Goal: Use online tool/utility: Utilize a website feature to perform a specific function

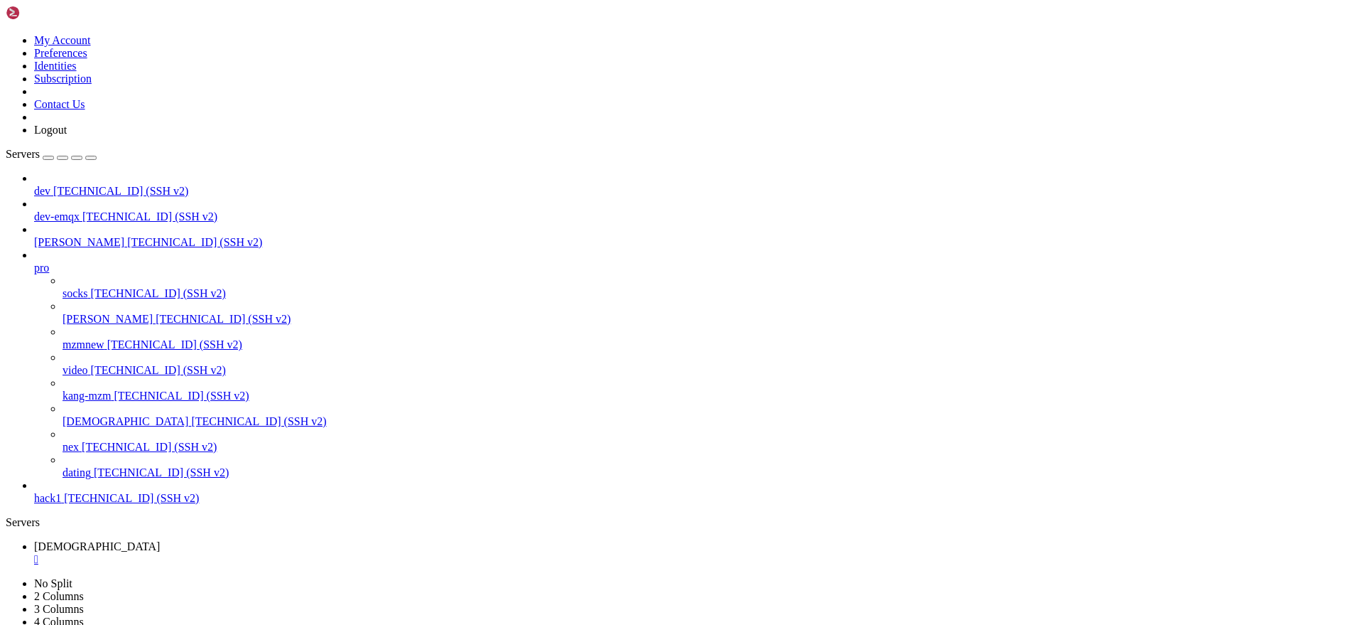
scroll to position [14, 3]
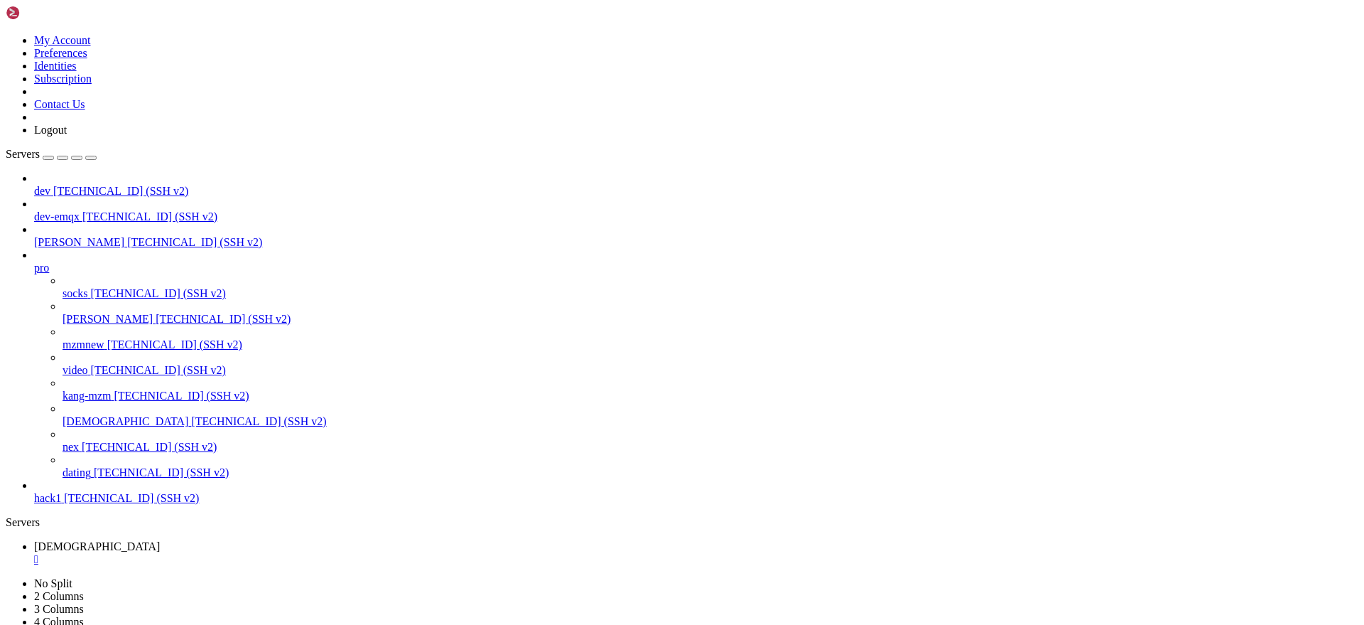
drag, startPoint x: 118, startPoint y: 969, endPoint x: 366, endPoint y: 992, distance: 249.1
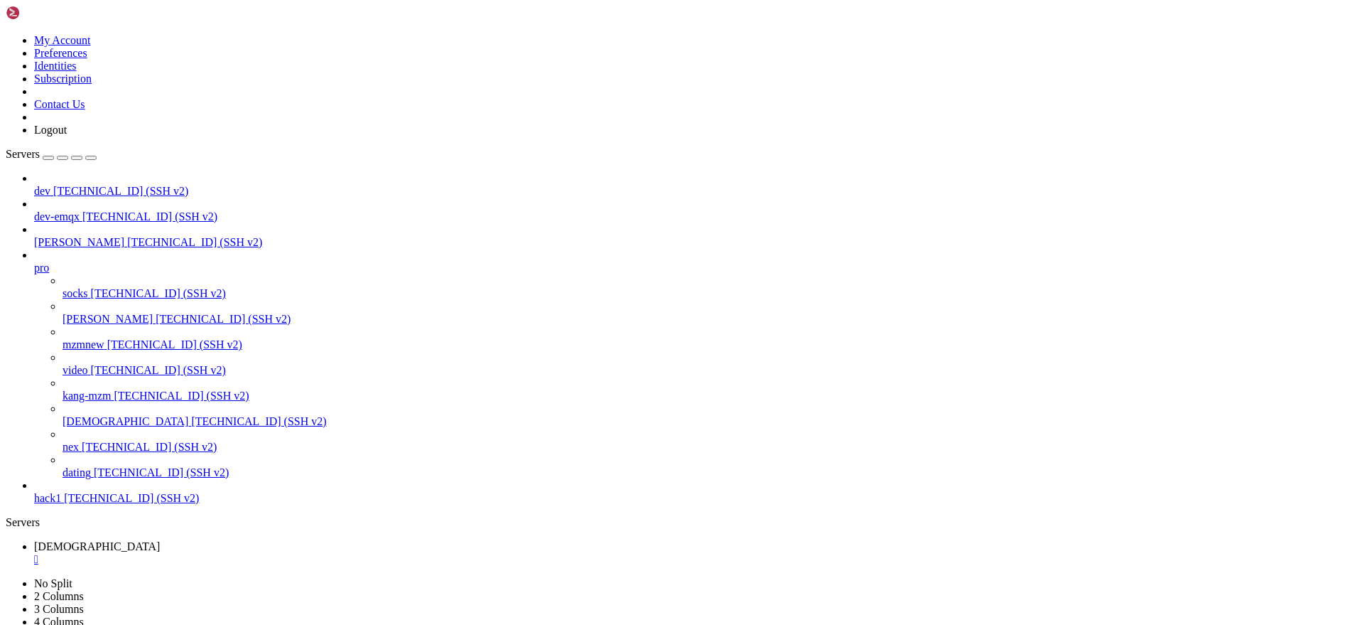
drag, startPoint x: 218, startPoint y: 958, endPoint x: 438, endPoint y: 992, distance: 222.2
copy div "line 222 insert_head = f'INSERT INTO {("\"%s\"" % schemaname + "." if schemanam…"
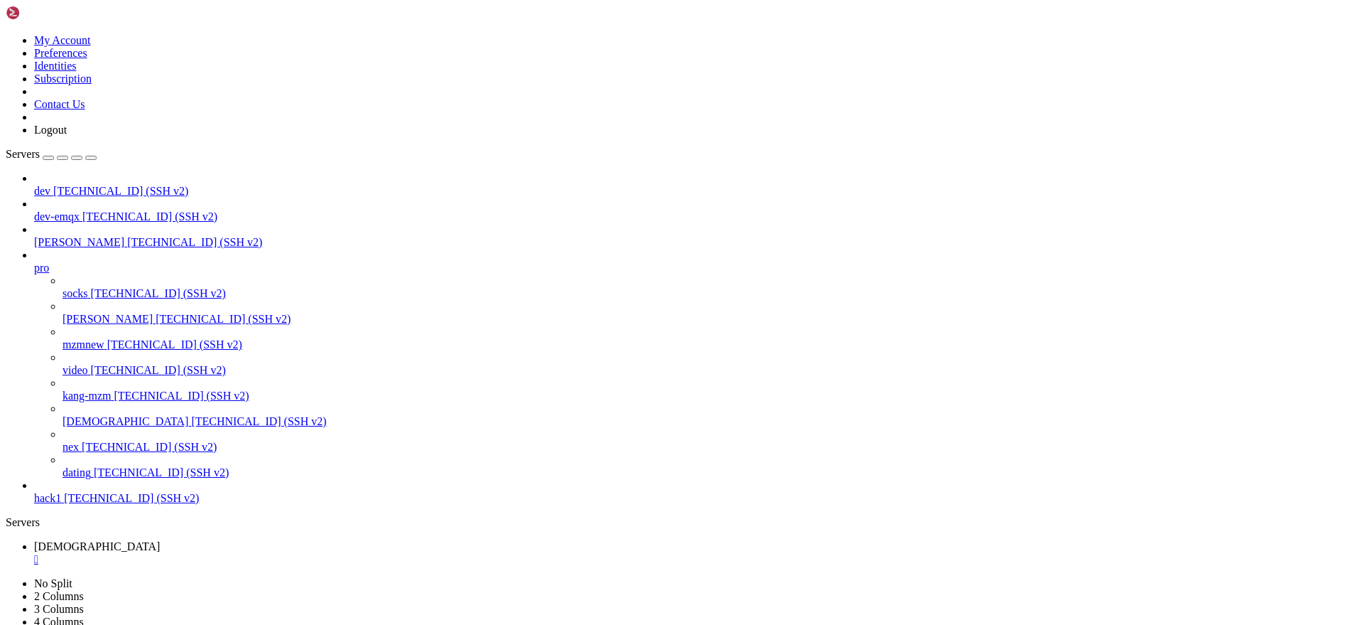
scroll to position [650, 0]
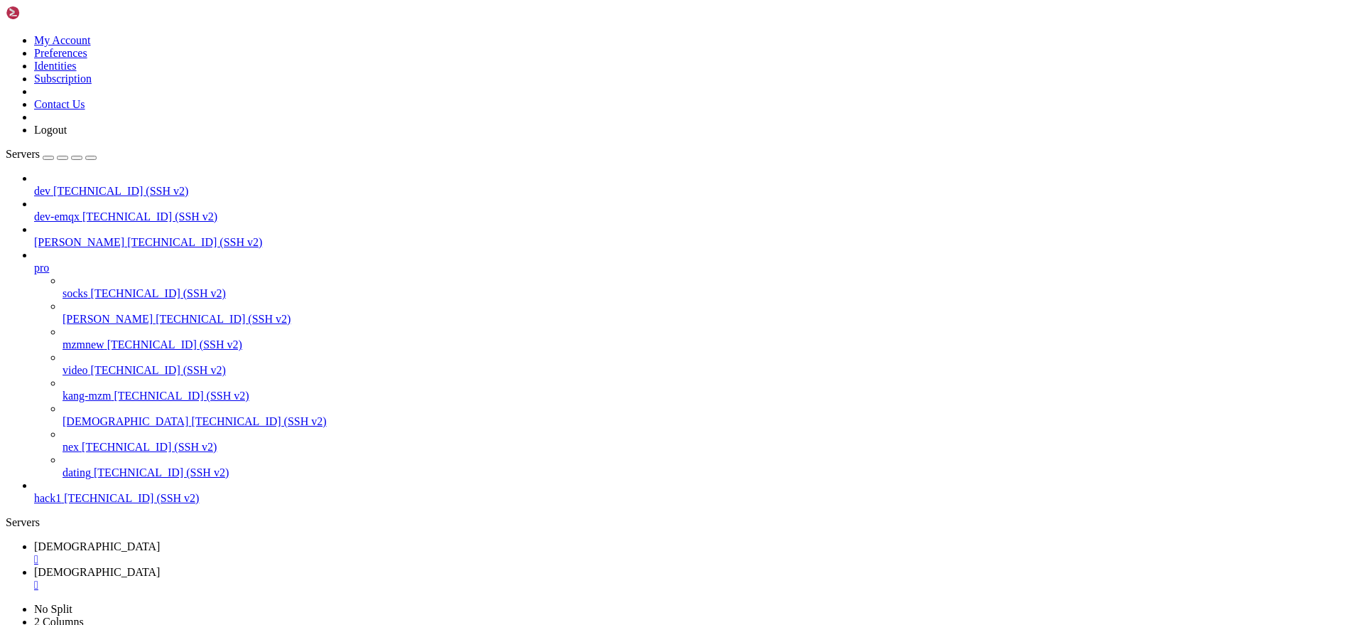
type input "/root/pgparse"
drag, startPoint x: 612, startPoint y: 450, endPoint x: 827, endPoint y: 370, distance: 228.9
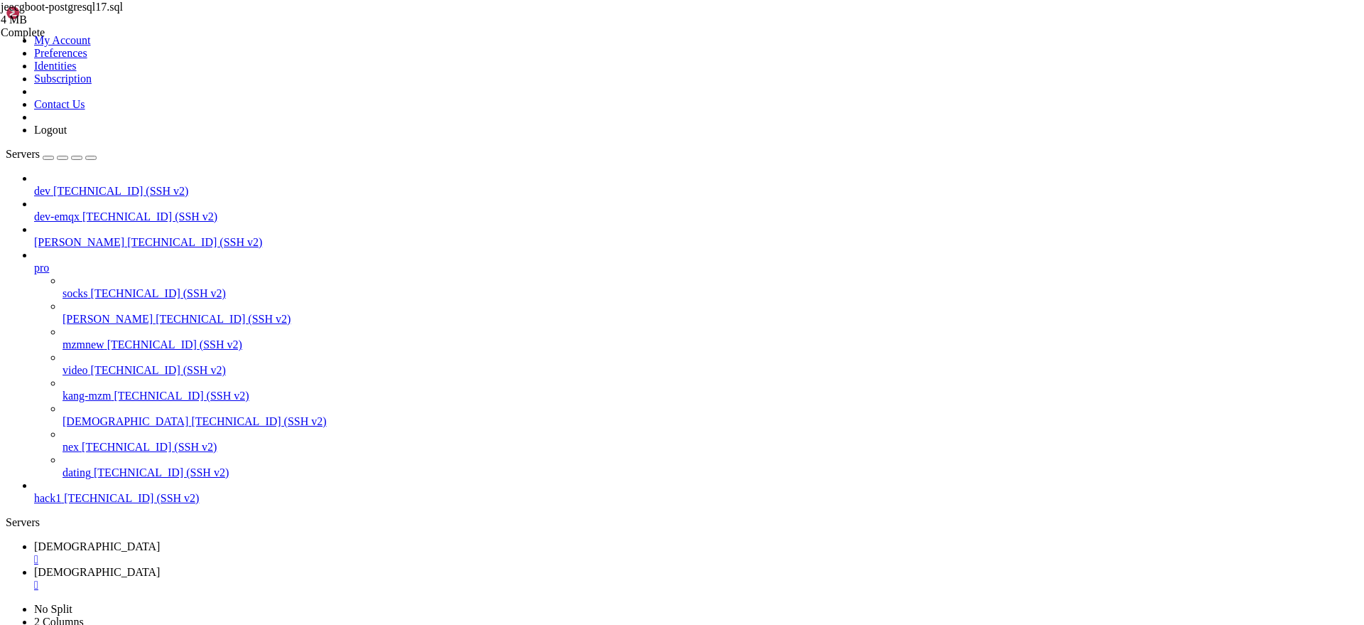
click at [160, 540] on span "[DEMOGRAPHIC_DATA]" at bounding box center [97, 546] width 126 height 12
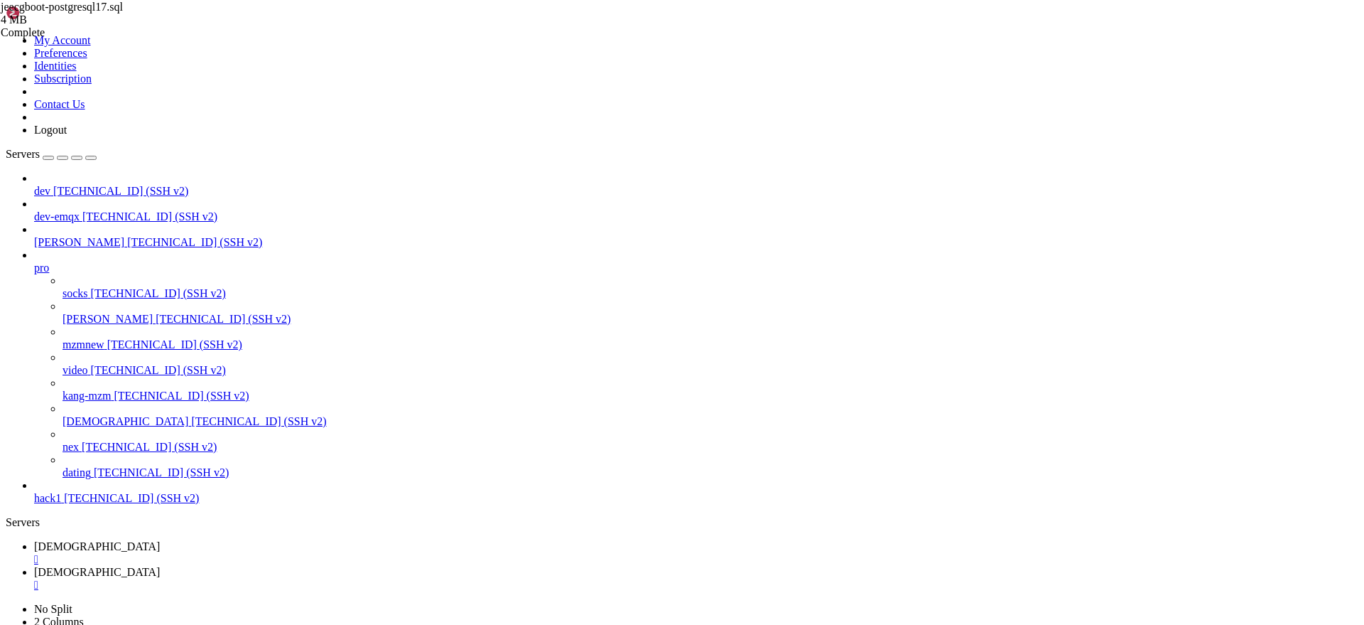
scroll to position [96059, 0]
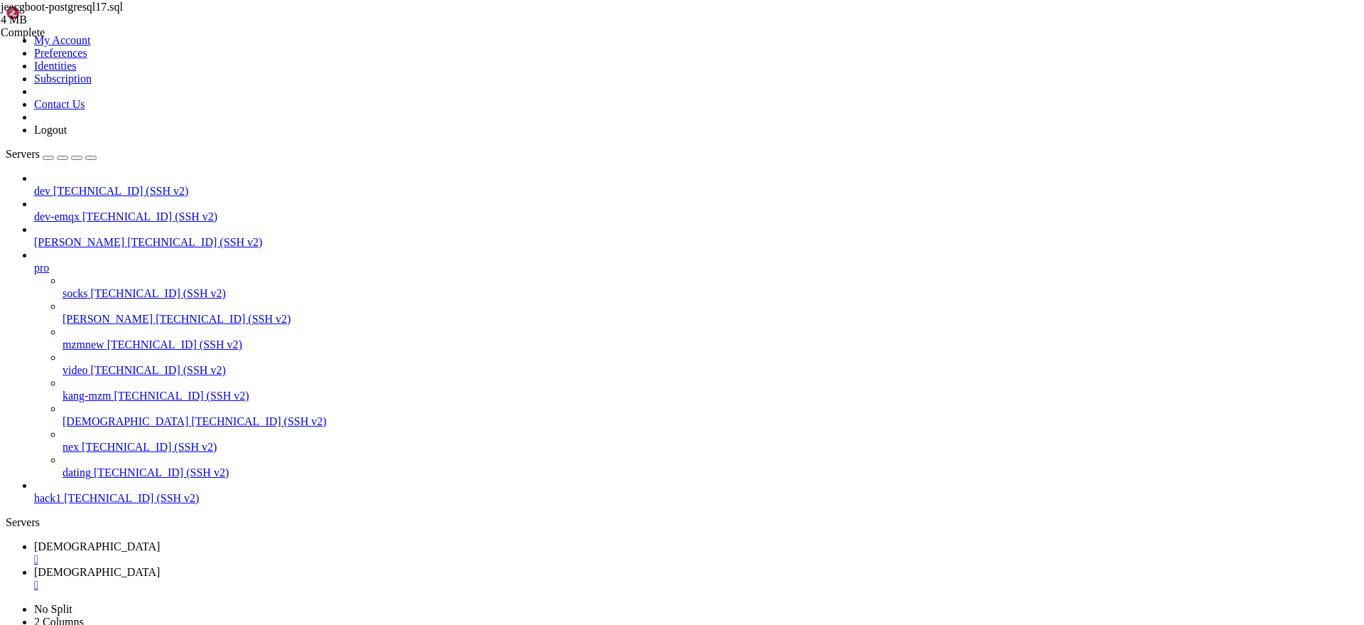
scroll to position [96378, 0]
drag, startPoint x: 426, startPoint y: 976, endPoint x: 465, endPoint y: 1005, distance: 48.8
drag, startPoint x: 146, startPoint y: 1280, endPoint x: 78, endPoint y: 1281, distance: 67.5
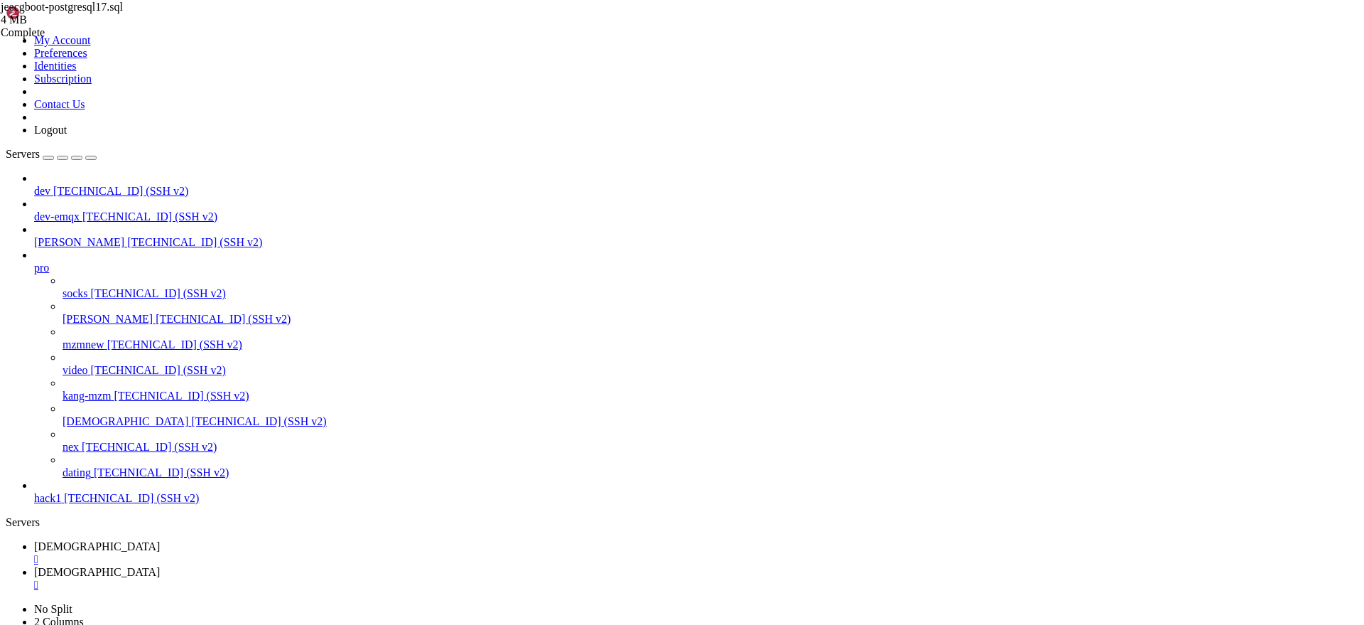
drag, startPoint x: 134, startPoint y: 1276, endPoint x: 79, endPoint y: 1276, distance: 54.7
copy x-row "jeecg.sql:22"
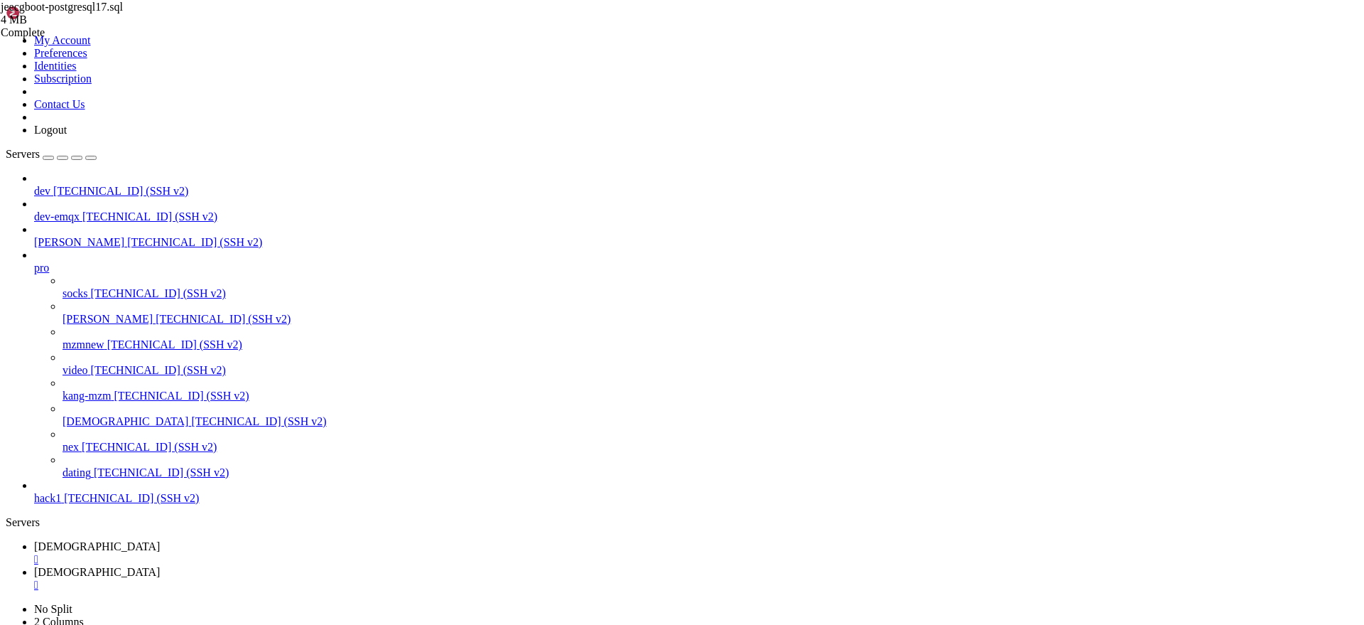
drag, startPoint x: 77, startPoint y: 1289, endPoint x: 154, endPoint y: 1293, distance: 76.1
copy x-row "jeecg.sql:130"
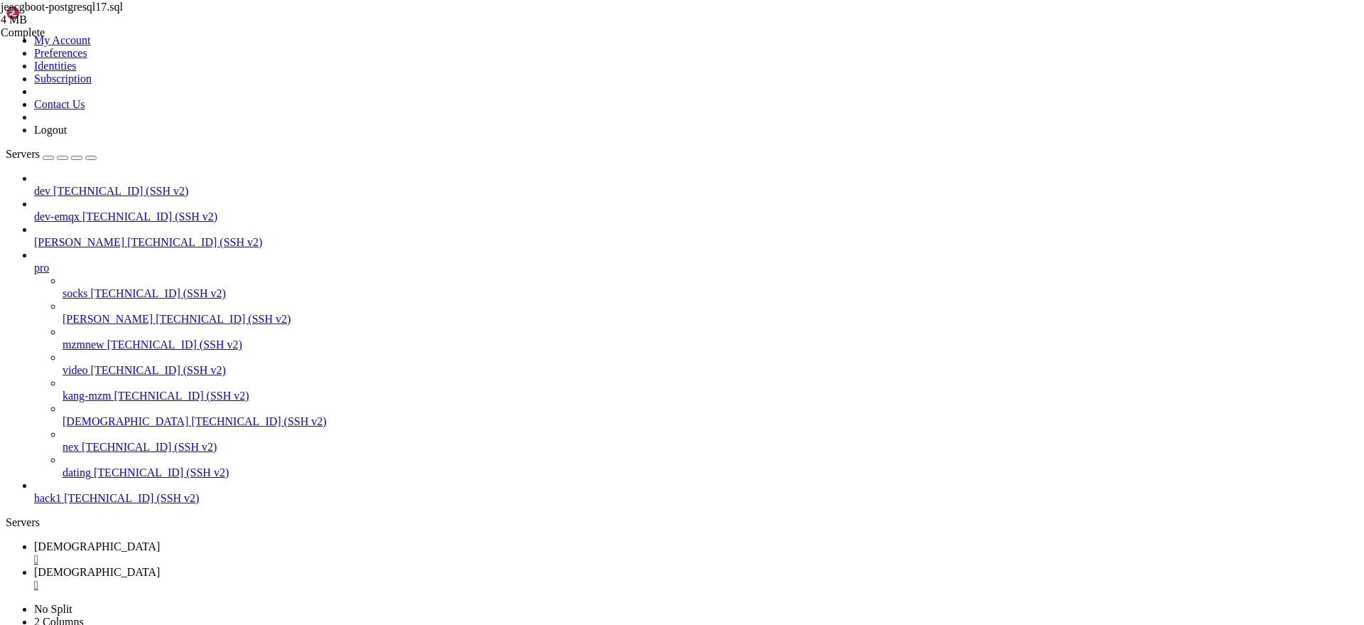
copy x-row "6INSERT"
paste textarea "6INSERT"
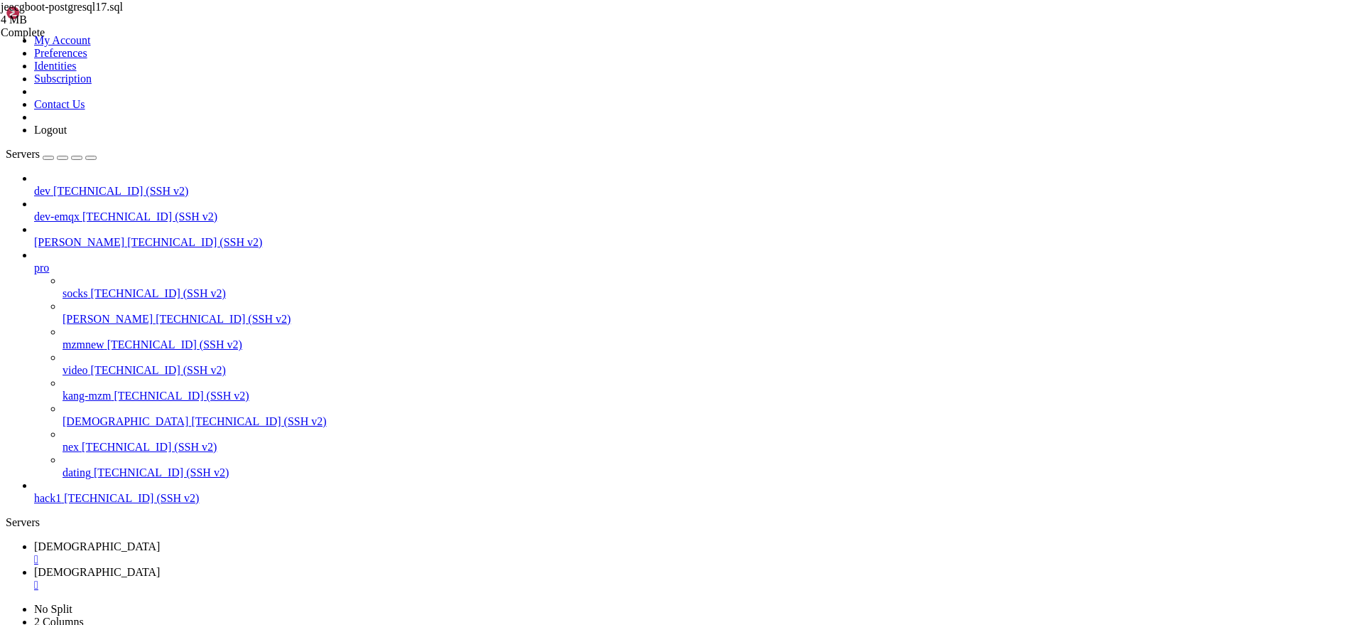
type textarea "6INSERT"
drag, startPoint x: 1321, startPoint y: 1138, endPoint x: 1147, endPoint y: 1074, distance: 185.7
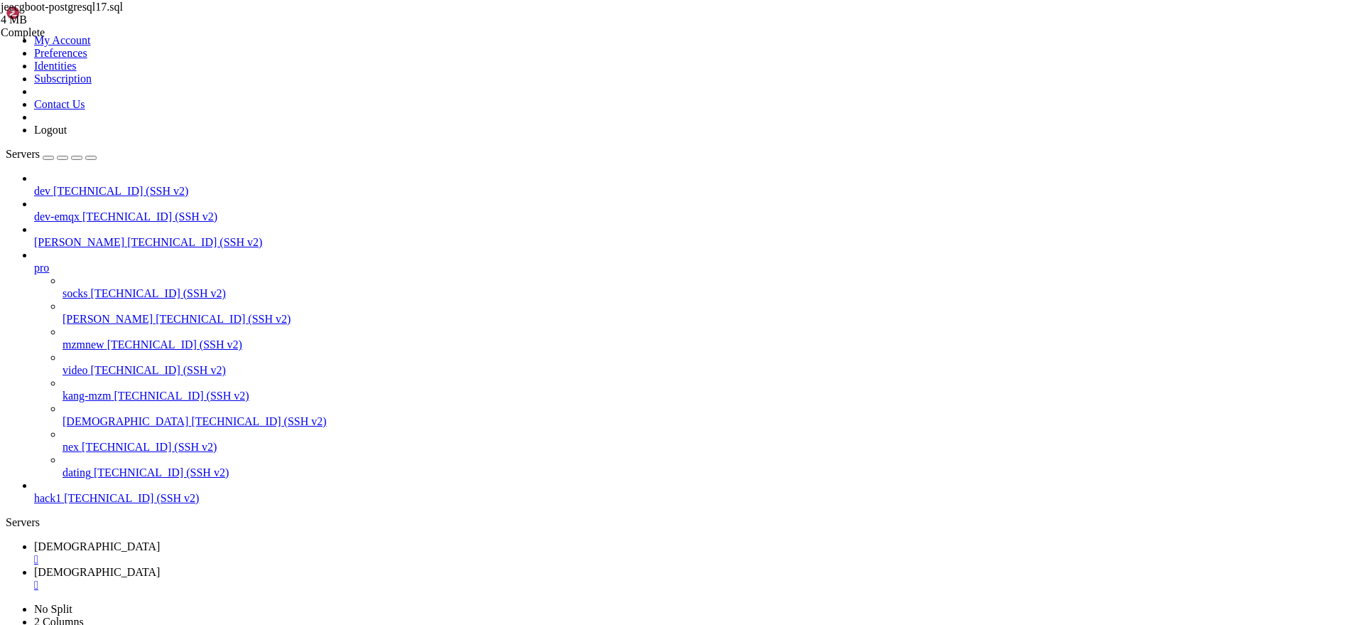
drag, startPoint x: 1131, startPoint y: 1065, endPoint x: 1173, endPoint y: 1064, distance: 42.6
copy span "6INSERT"
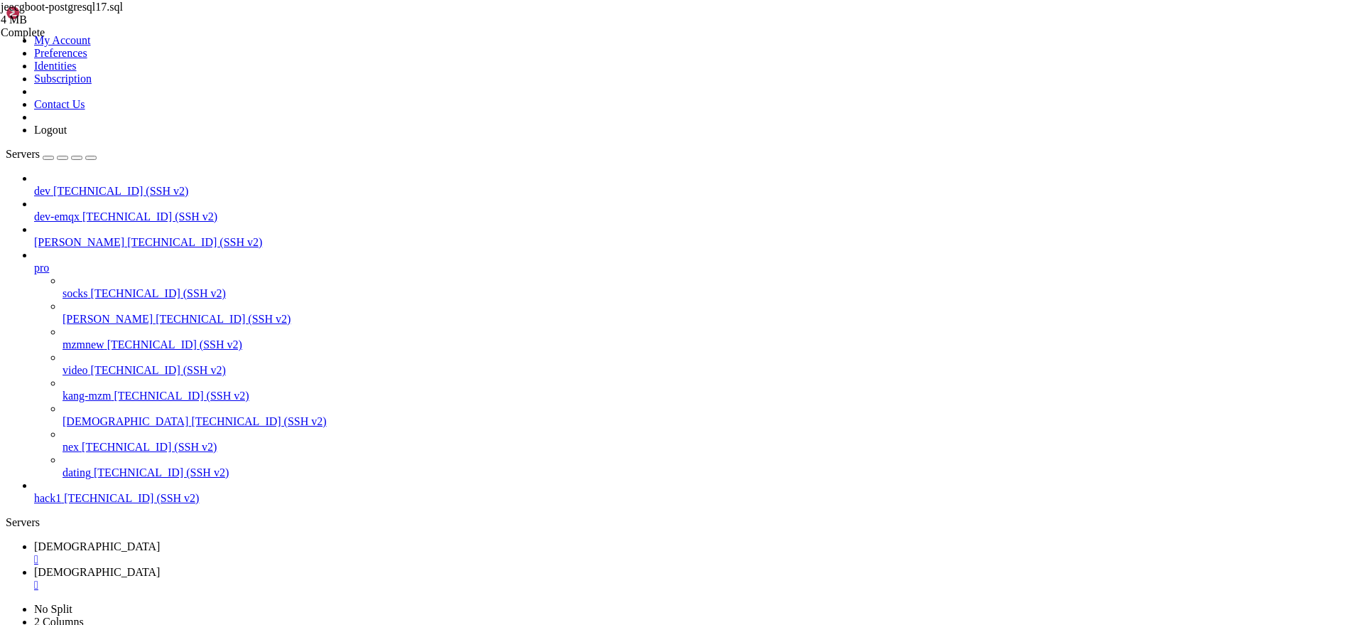
copy x-row "6INSERT"
copy span "aINSERT"
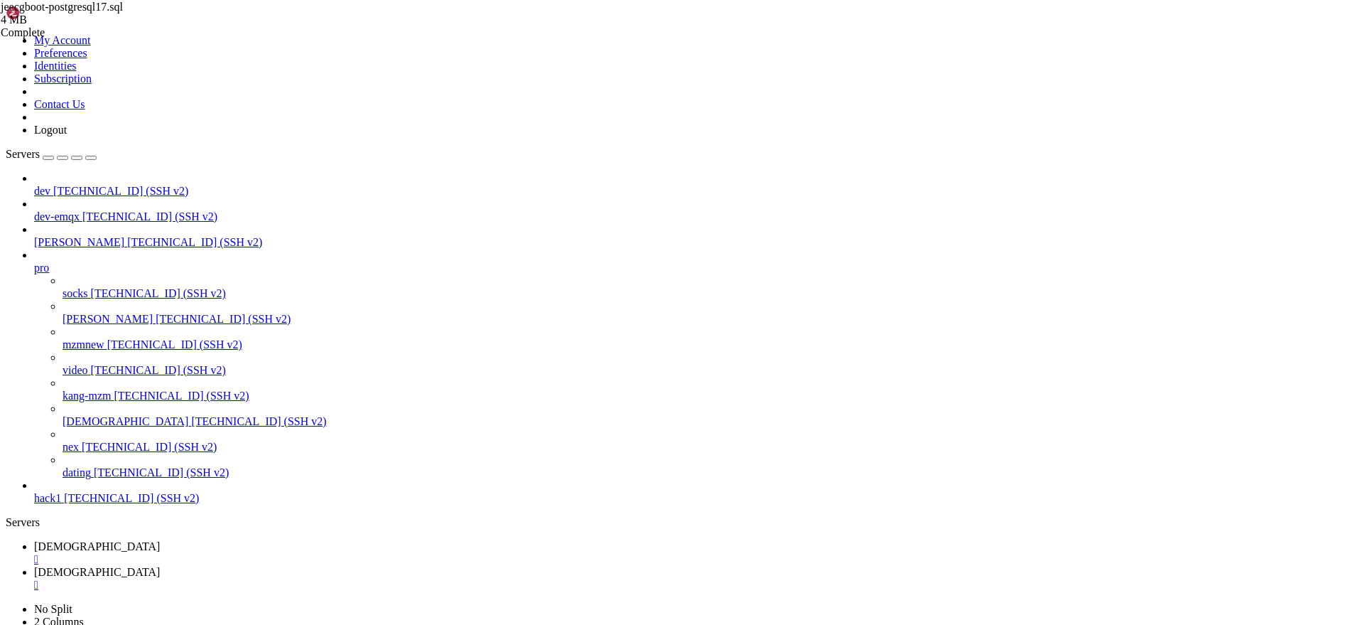
copy x-row "6INSERT"
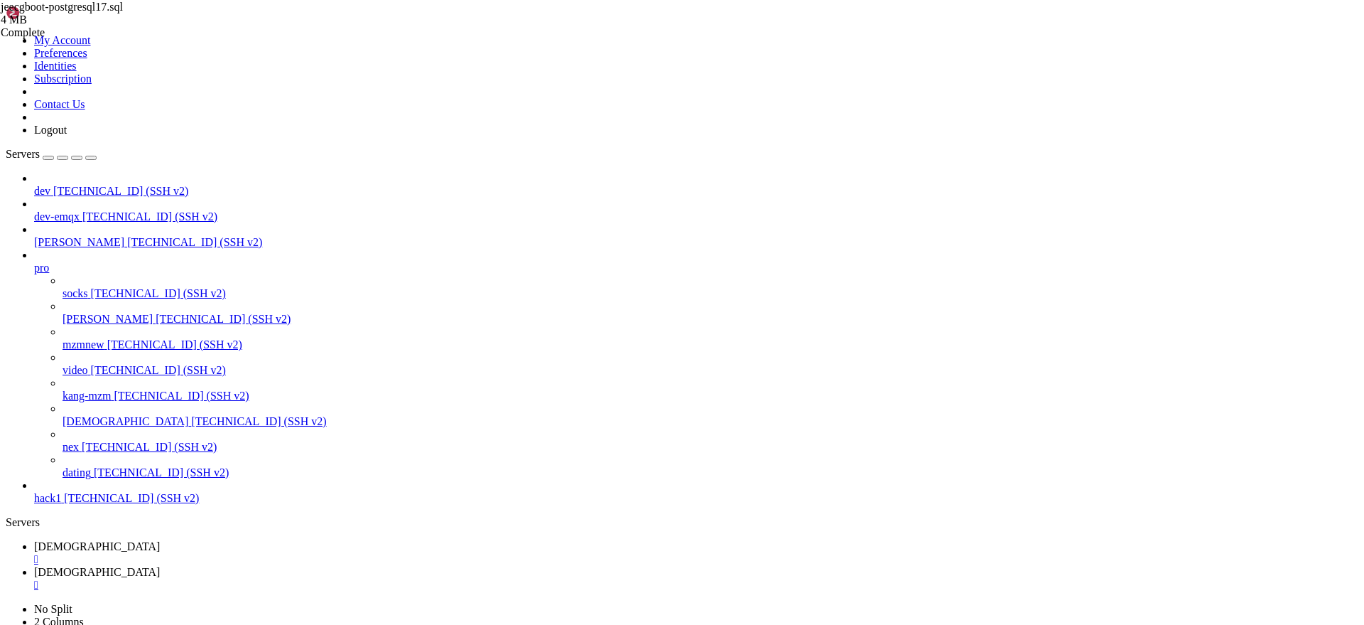
scroll to position [98080, 0]
drag, startPoint x: 138, startPoint y: 1091, endPoint x: 155, endPoint y: 1088, distance: 17.3
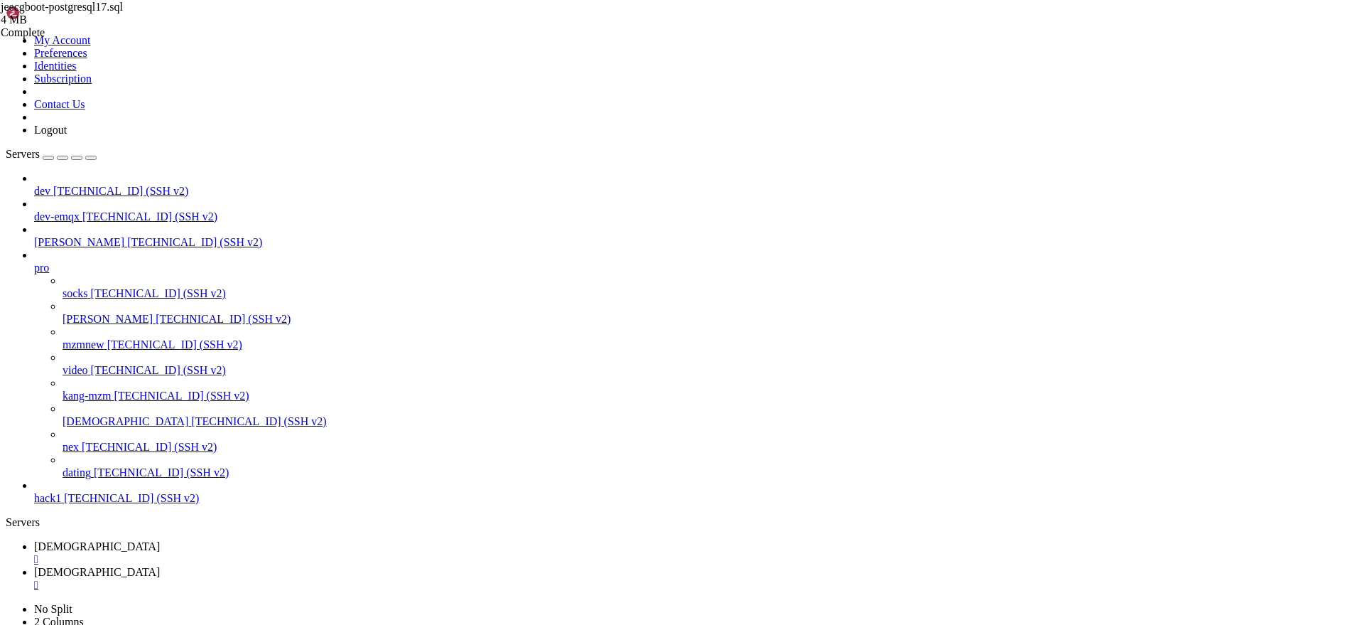
copy x-row "132"
drag, startPoint x: 79, startPoint y: 1050, endPoint x: 251, endPoint y: 1053, distance: 172.0
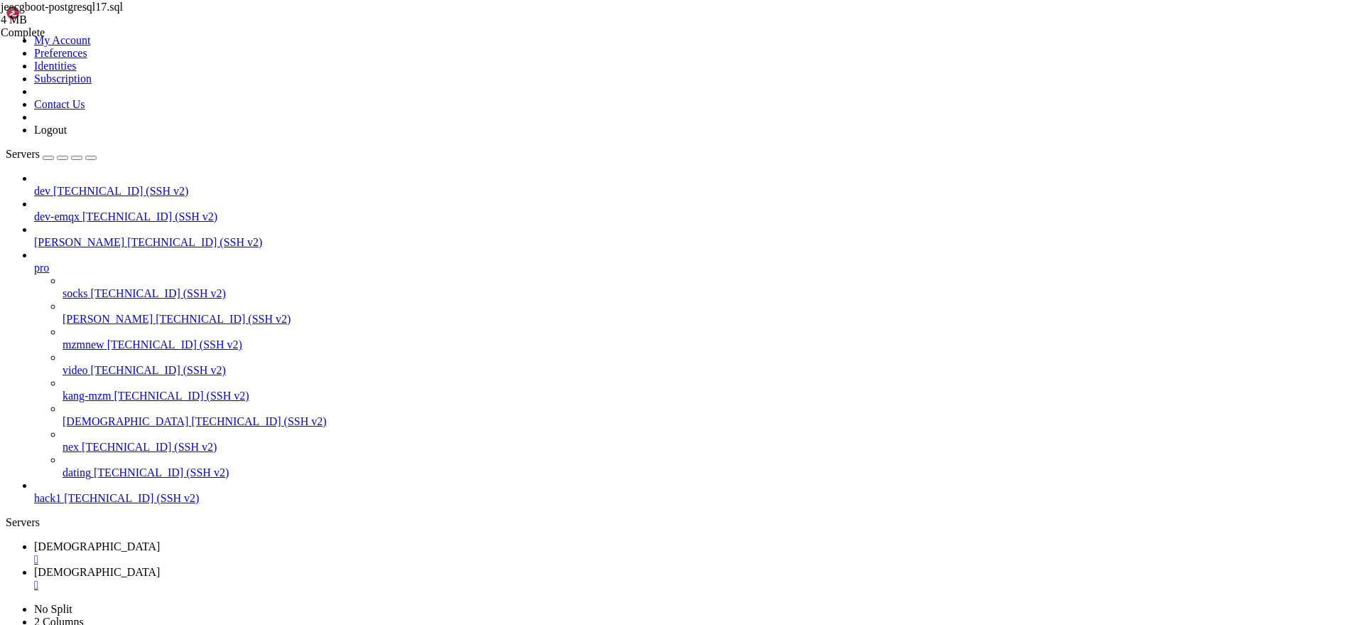
copy x-row "docker cp jeecg.sql 435:/home"
drag, startPoint x: 77, startPoint y: 1076, endPoint x: 576, endPoint y: 1078, distance: 499.6
